Goal: Check status

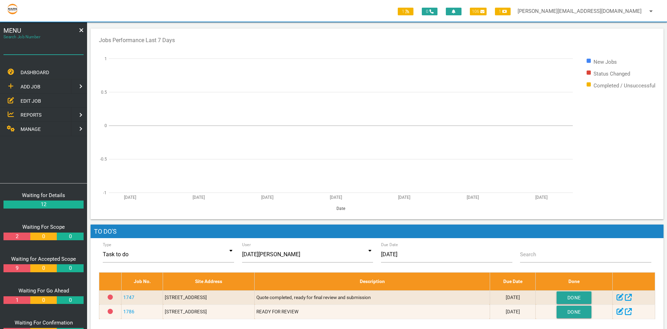
click at [13, 51] on input "Search Job Number" at bounding box center [43, 47] width 80 height 16
type input "1749"
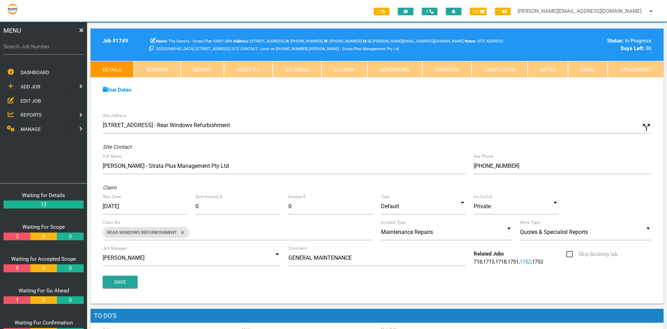
drag, startPoint x: 654, startPoint y: 71, endPoint x: 614, endPoint y: 88, distance: 43.2
click at [653, 71] on link "Attachment" at bounding box center [636, 69] width 56 height 17
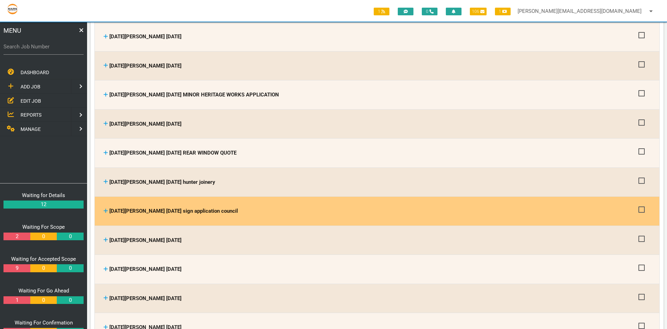
scroll to position [592, 0]
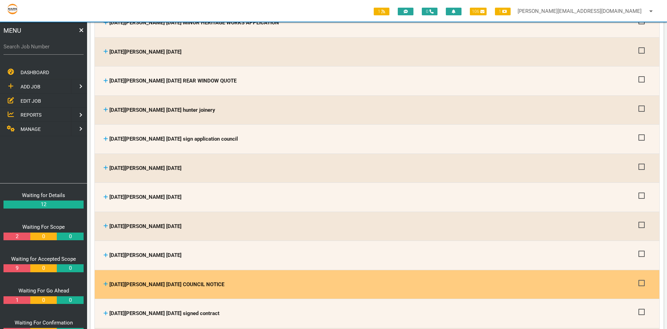
click at [105, 282] on icon at bounding box center [106, 284] width 4 height 4
click at [106, 282] on icon at bounding box center [106, 284] width 4 height 4
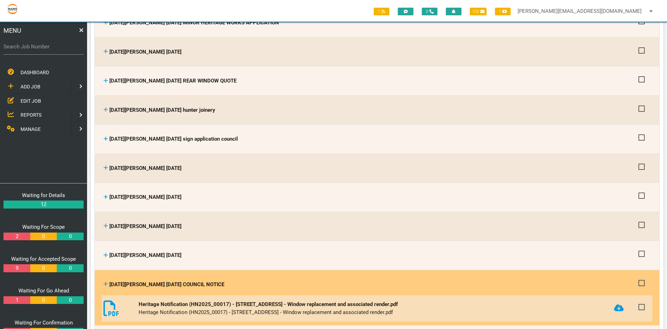
click at [105, 281] on icon at bounding box center [105, 283] width 5 height 5
click at [104, 281] on icon at bounding box center [105, 283] width 5 height 5
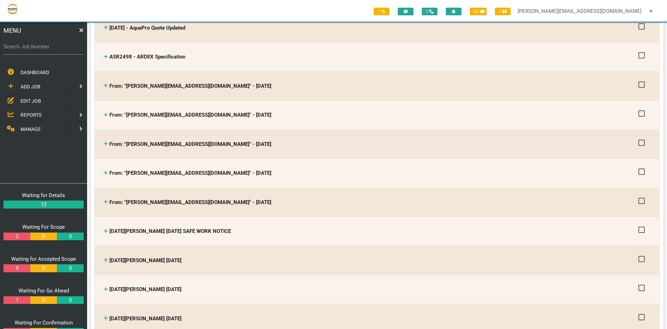
scroll to position [0, 0]
